Goal: Obtain resource: Download file/media

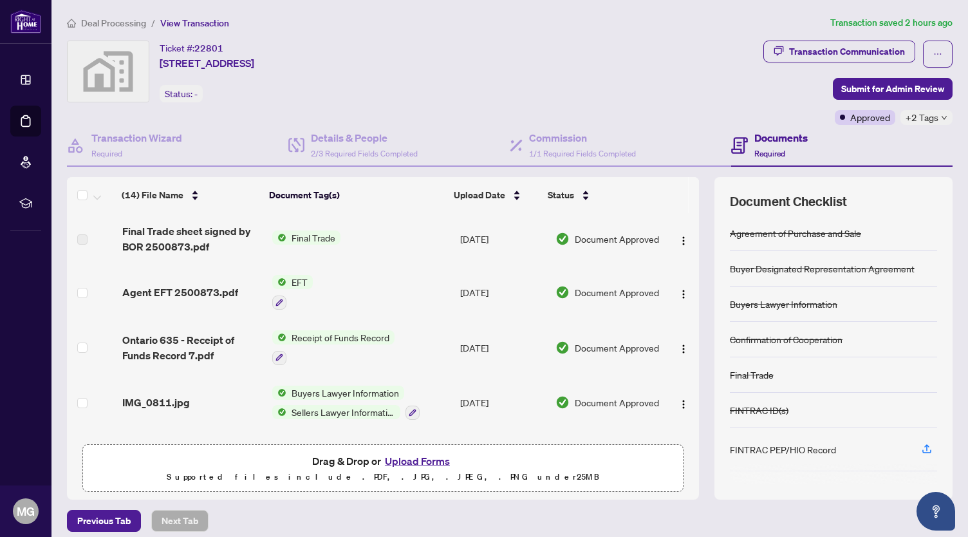
click at [300, 236] on span "Final Trade" at bounding box center [314, 238] width 54 height 14
click at [254, 281] on span "Final Trade" at bounding box center [273, 279] width 54 height 14
click at [272, 276] on span "Final Trade" at bounding box center [273, 279] width 54 height 14
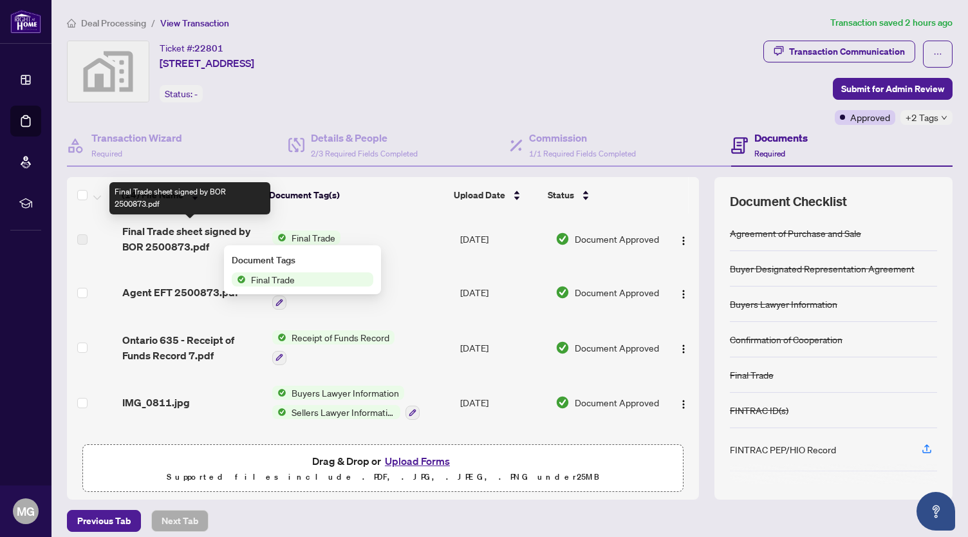
click at [178, 231] on span "Final Trade sheet signed by BOR 2500873.pdf" at bounding box center [192, 238] width 140 height 31
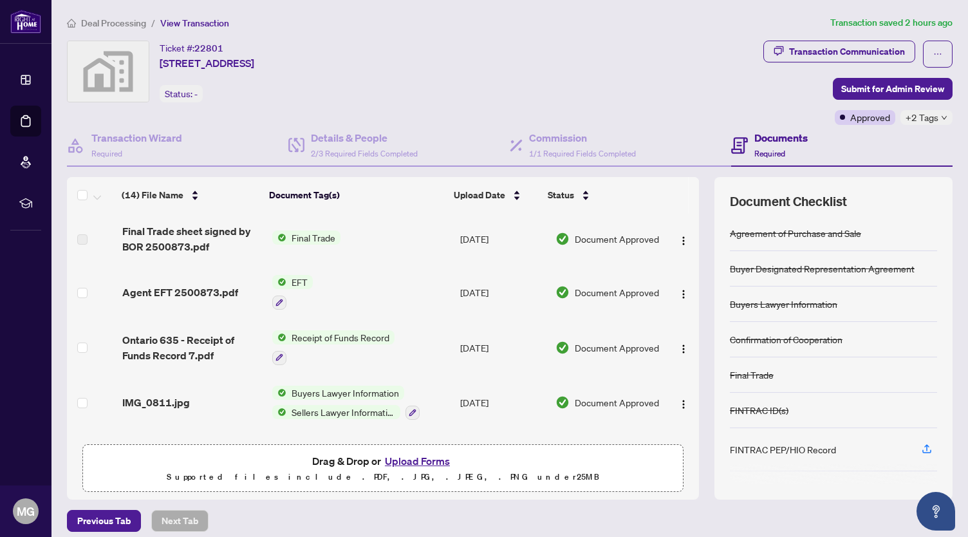
click at [287, 278] on span "EFT" at bounding box center [300, 282] width 26 height 14
click at [165, 285] on span "Agent EFT 2500873.pdf" at bounding box center [180, 292] width 116 height 15
